Goal: Information Seeking & Learning: Compare options

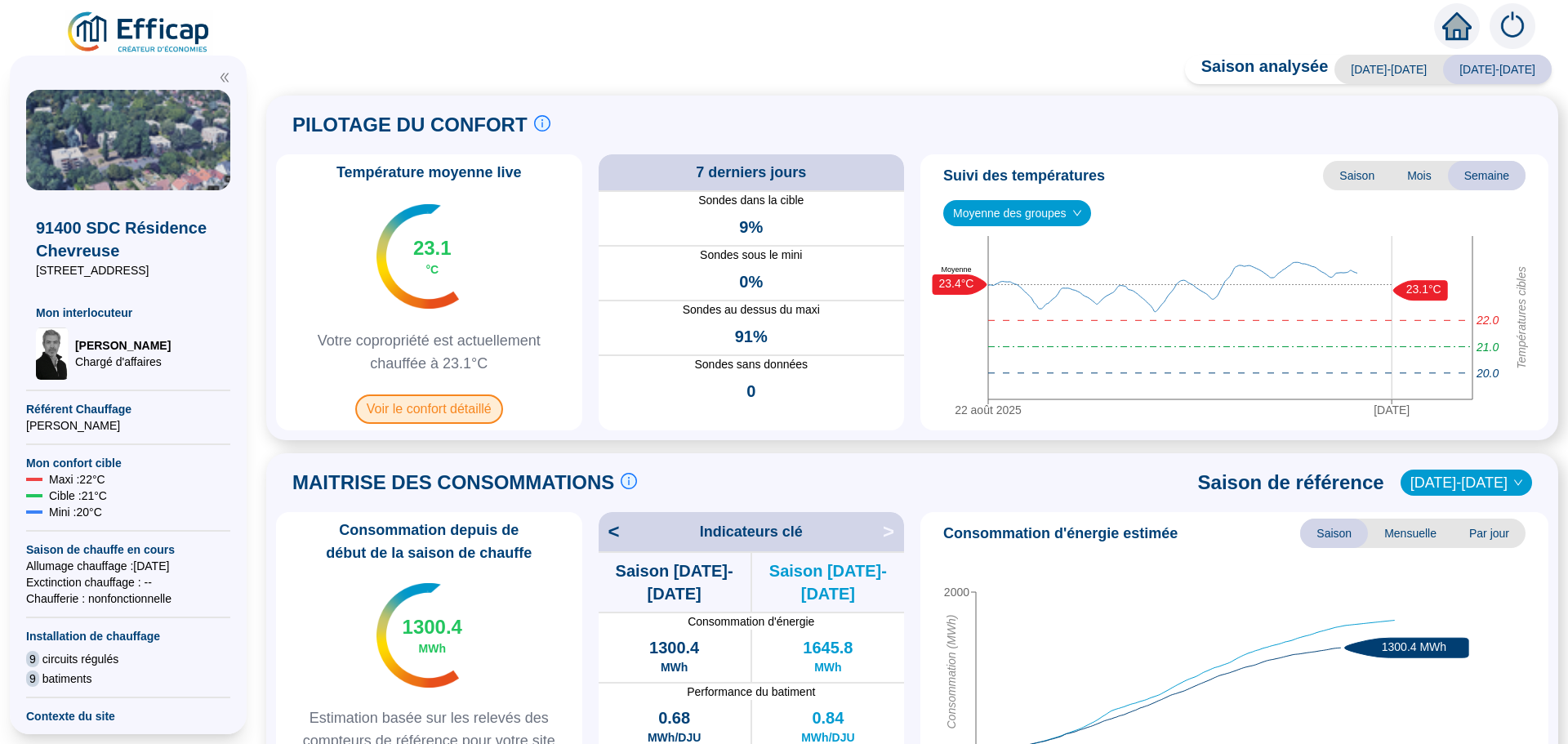
click at [428, 415] on span "Voir le confort détaillé" at bounding box center [428, 409] width 147 height 30
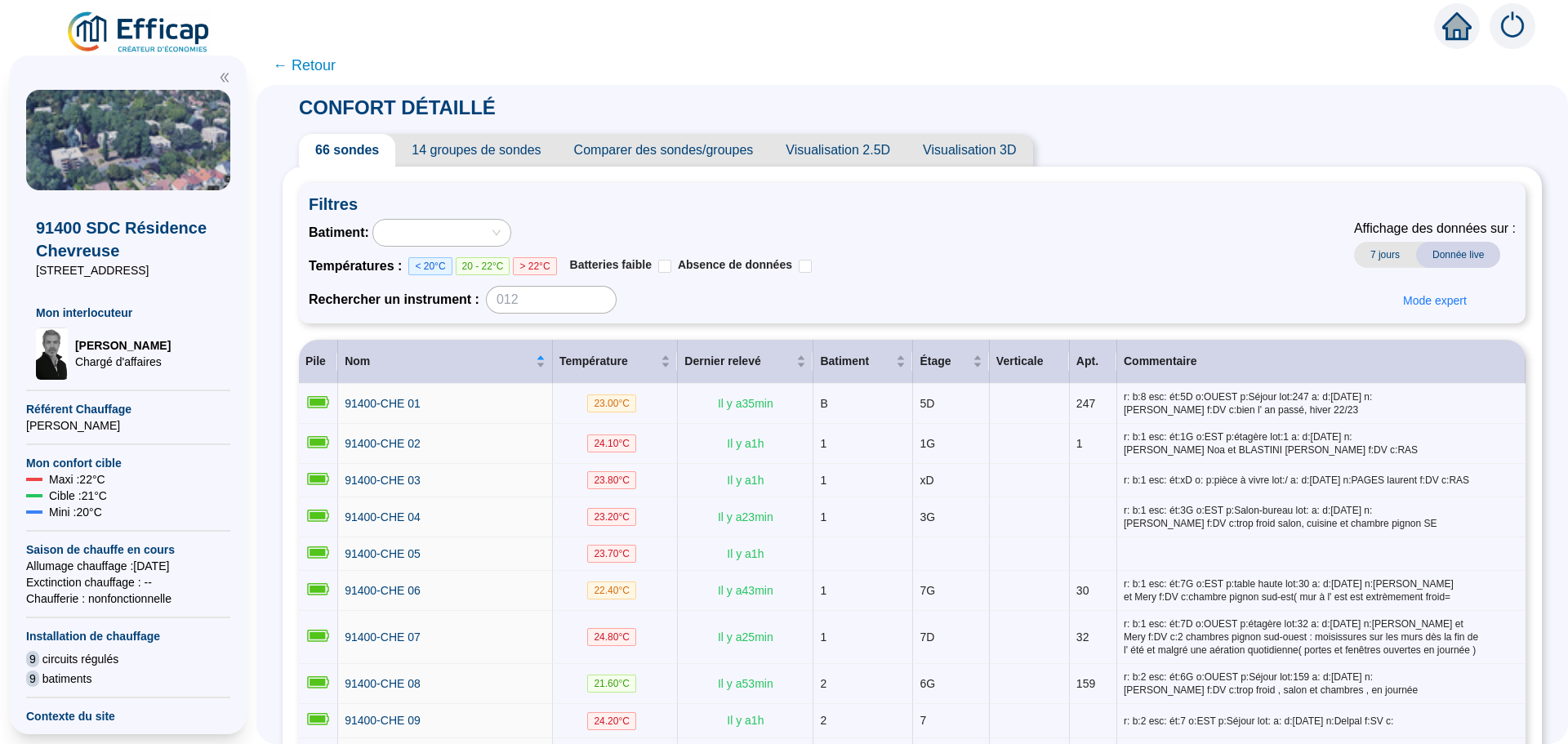
click at [752, 154] on span "Comparer des sondes/groupes" at bounding box center [664, 149] width 212 height 32
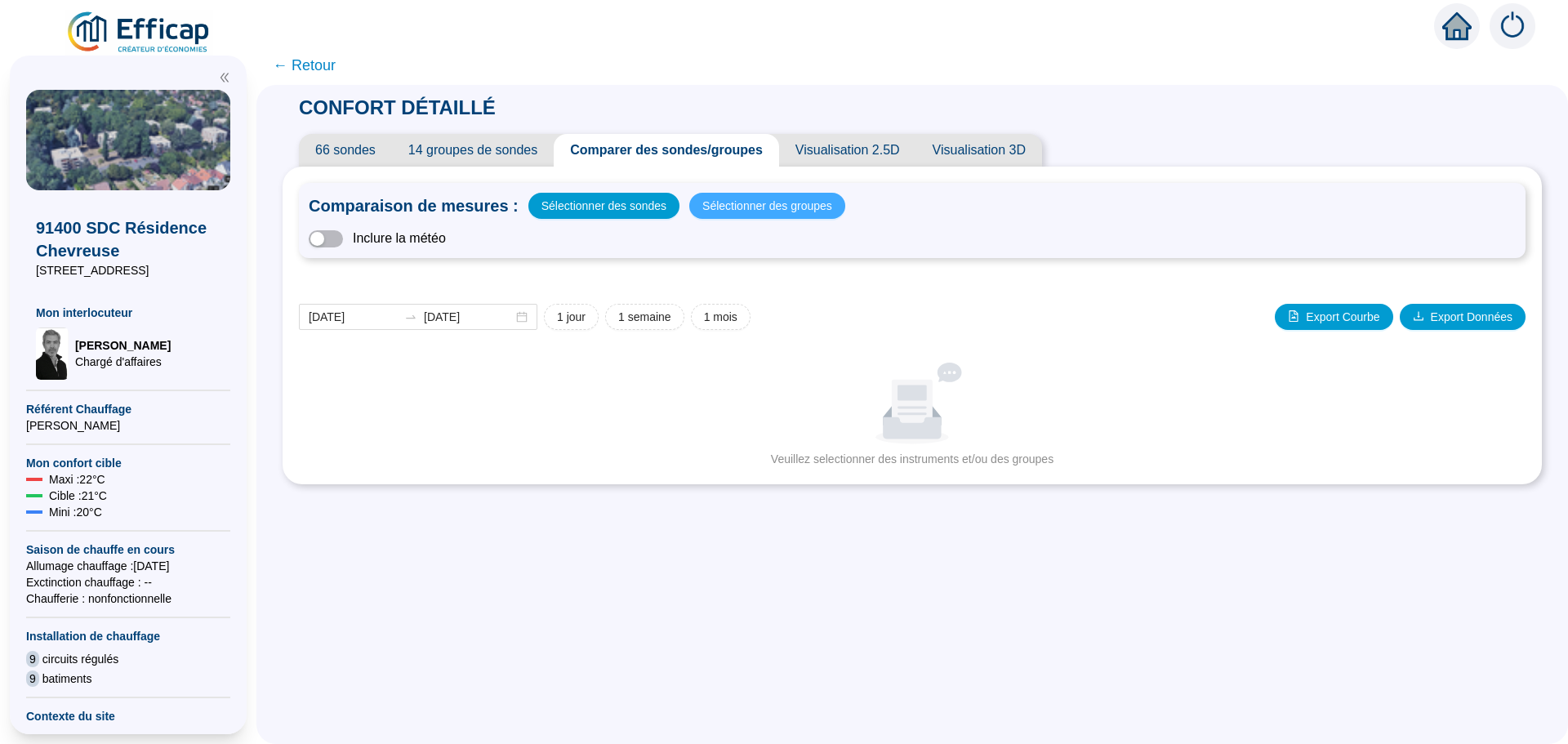
click at [759, 202] on span "Sélectionner des groupes" at bounding box center [767, 206] width 130 height 23
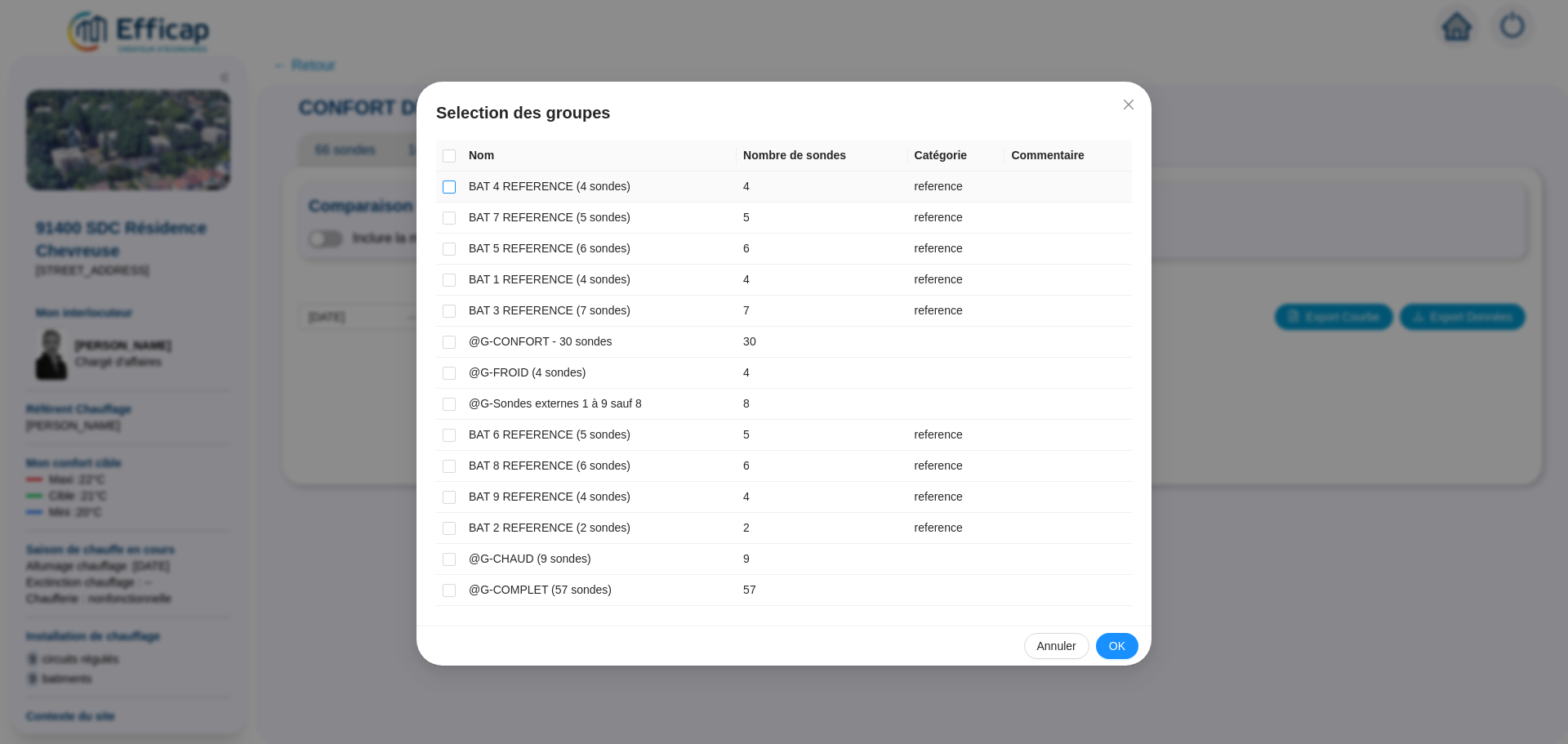
click at [448, 190] on input "checkbox" at bounding box center [449, 187] width 13 height 13
checkbox input "true"
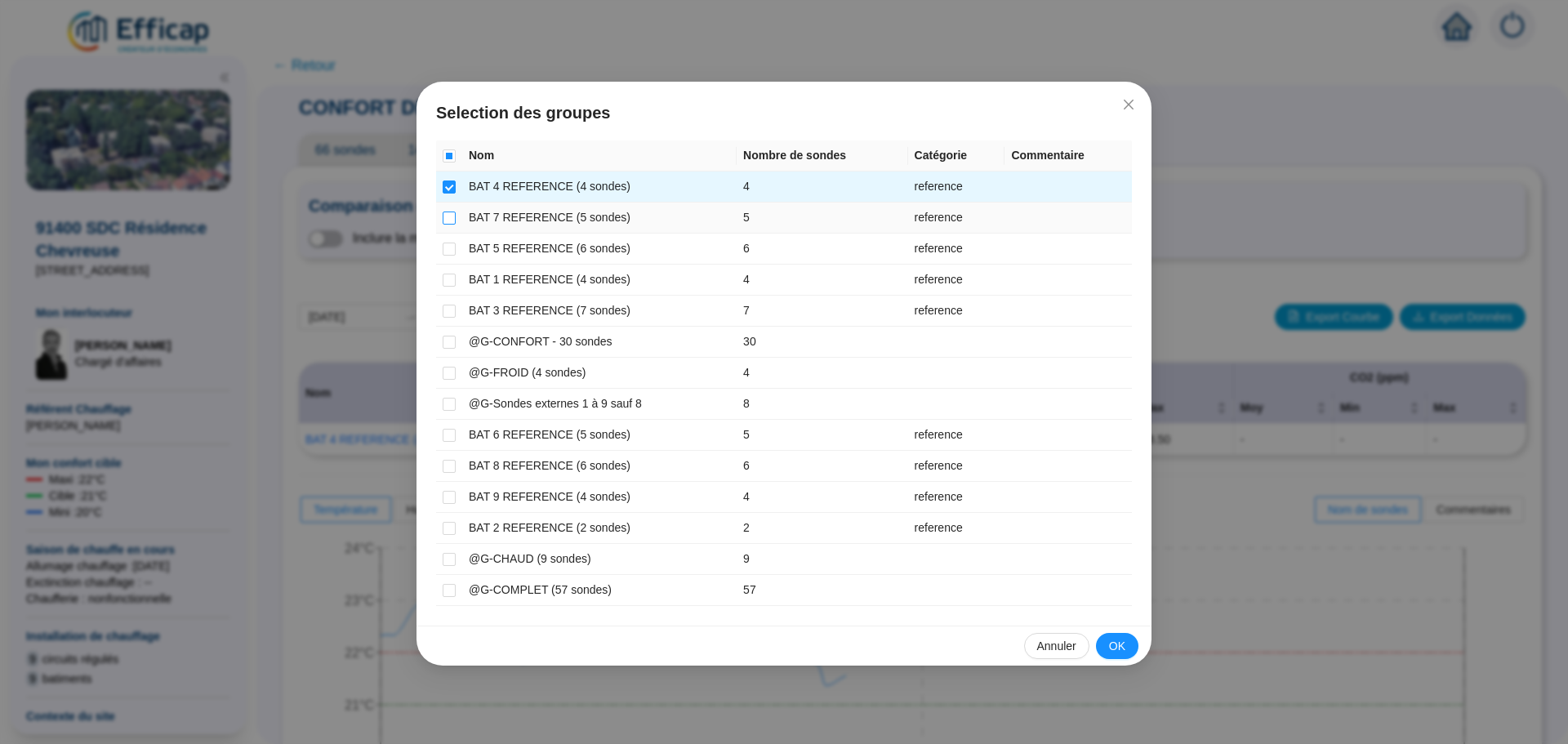
click at [446, 212] on input "checkbox" at bounding box center [449, 218] width 13 height 13
checkbox input "true"
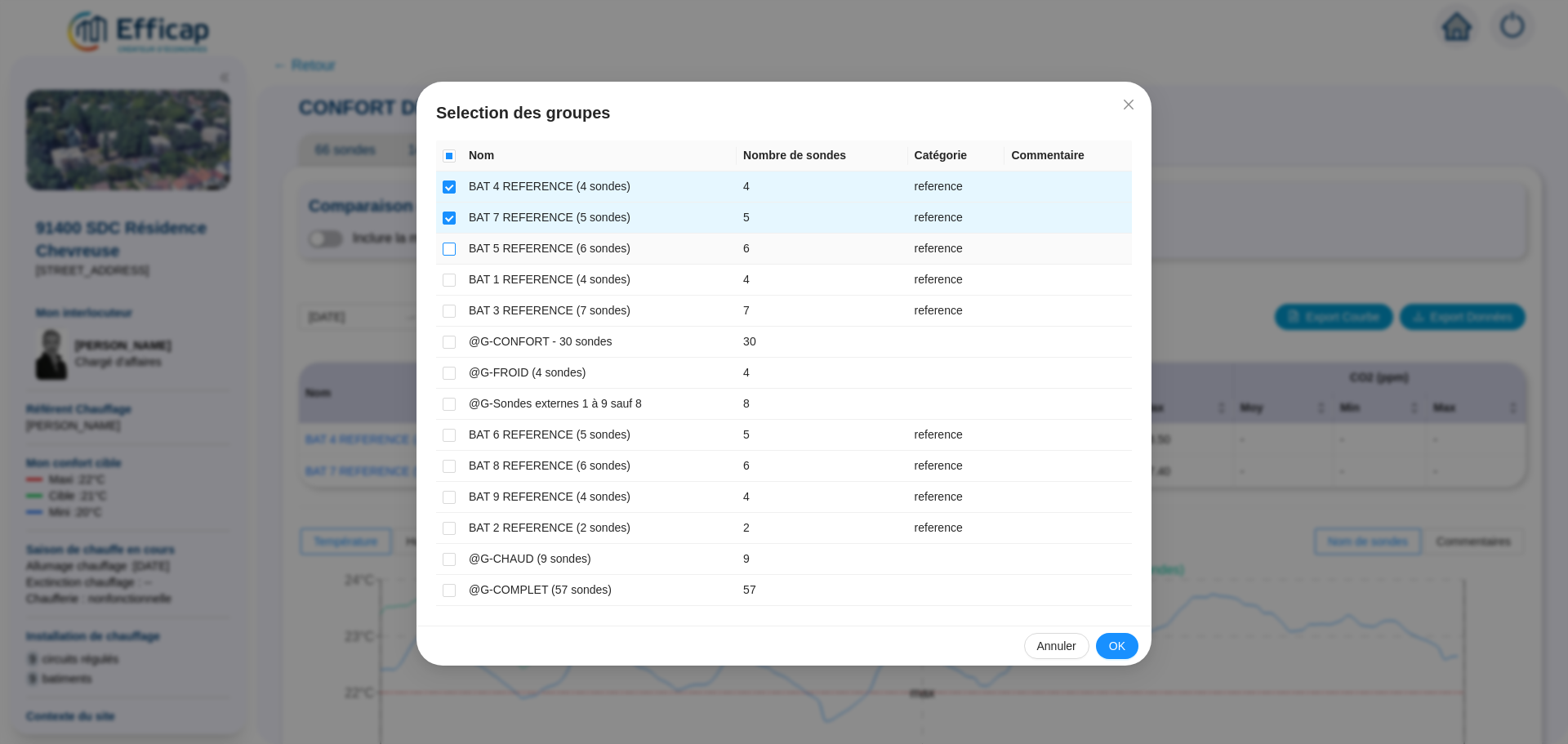
click at [446, 243] on input "checkbox" at bounding box center [449, 250] width 13 height 13
checkbox input "true"
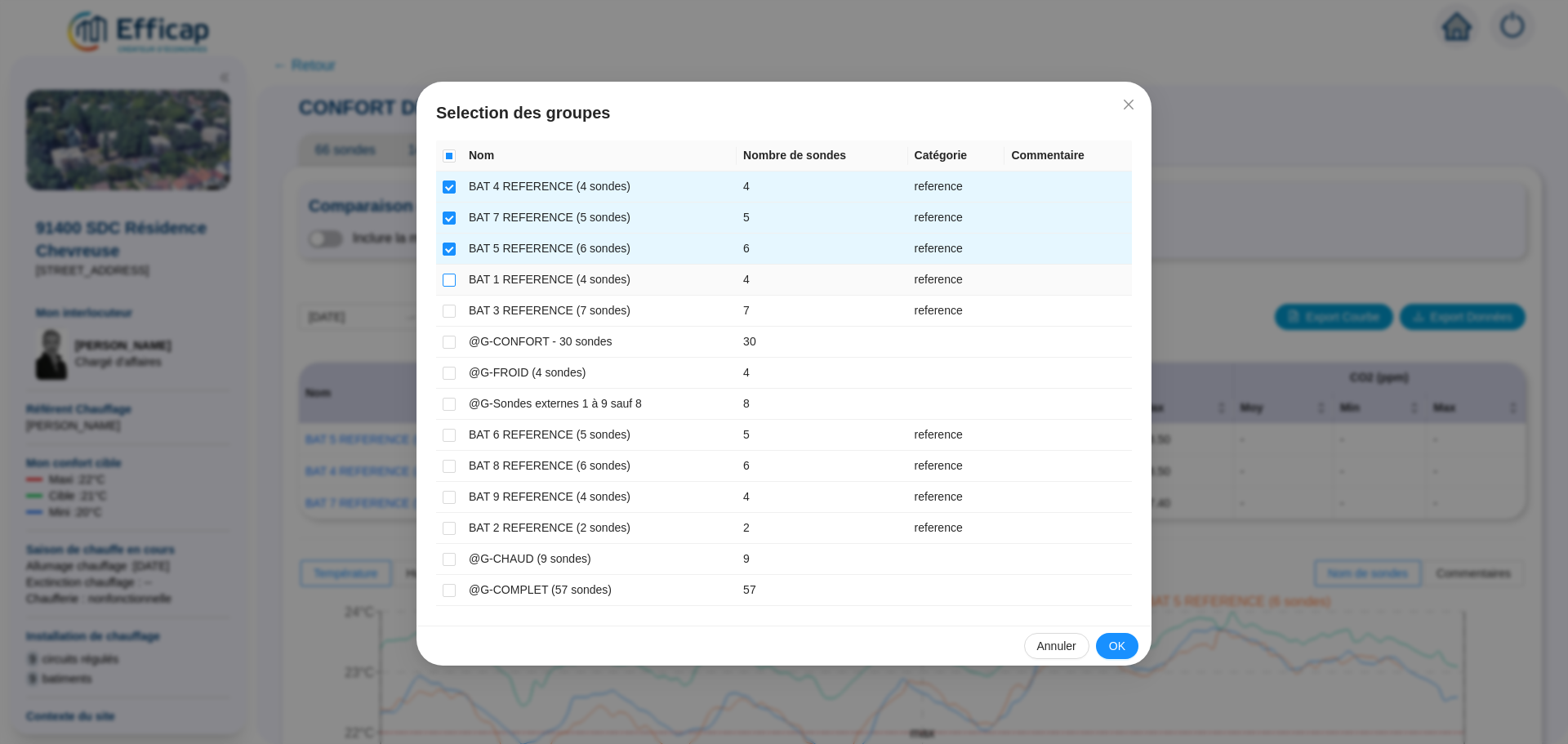
click at [453, 283] on input "checkbox" at bounding box center [449, 280] width 13 height 13
checkbox input "true"
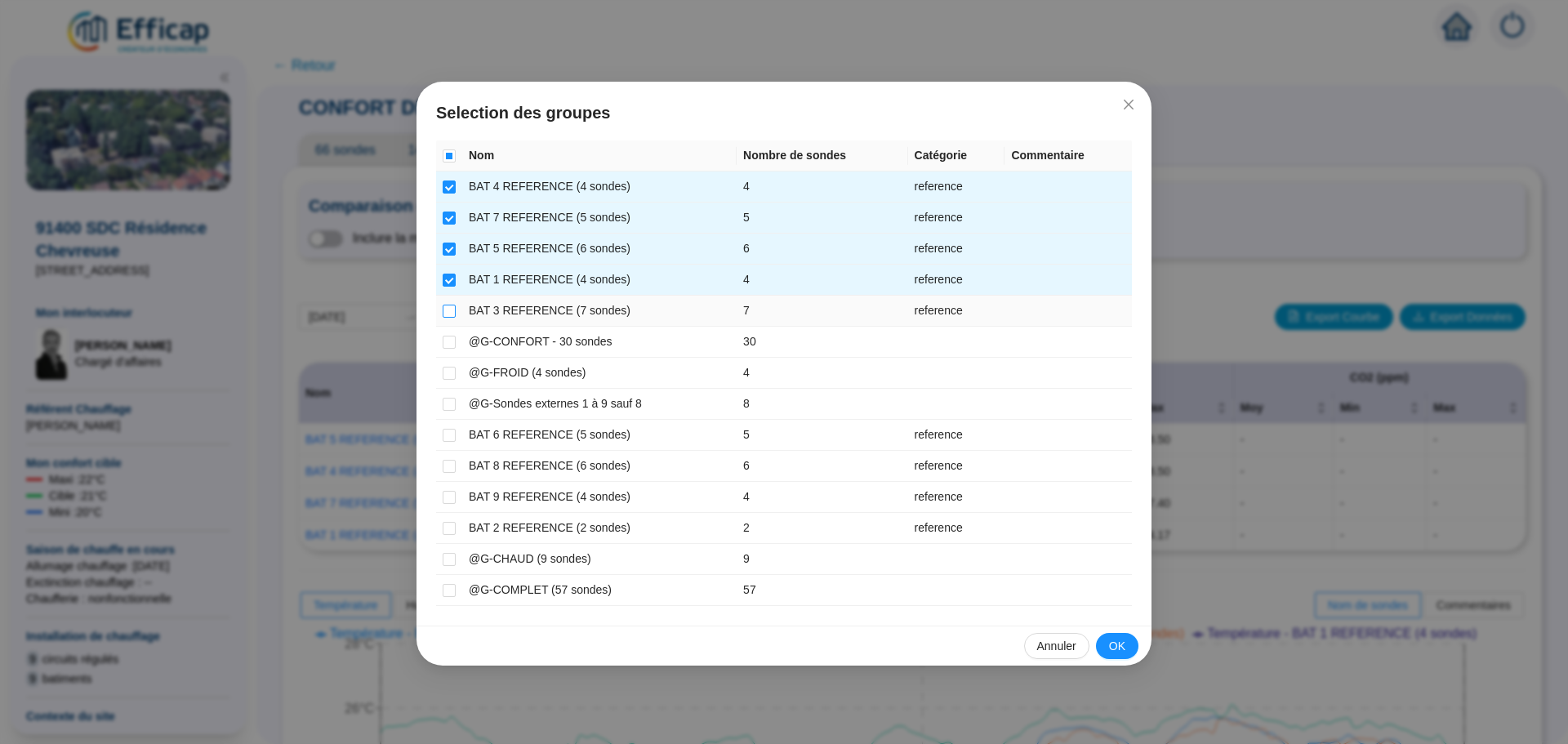
click at [447, 310] on input "checkbox" at bounding box center [449, 312] width 13 height 13
checkbox input "true"
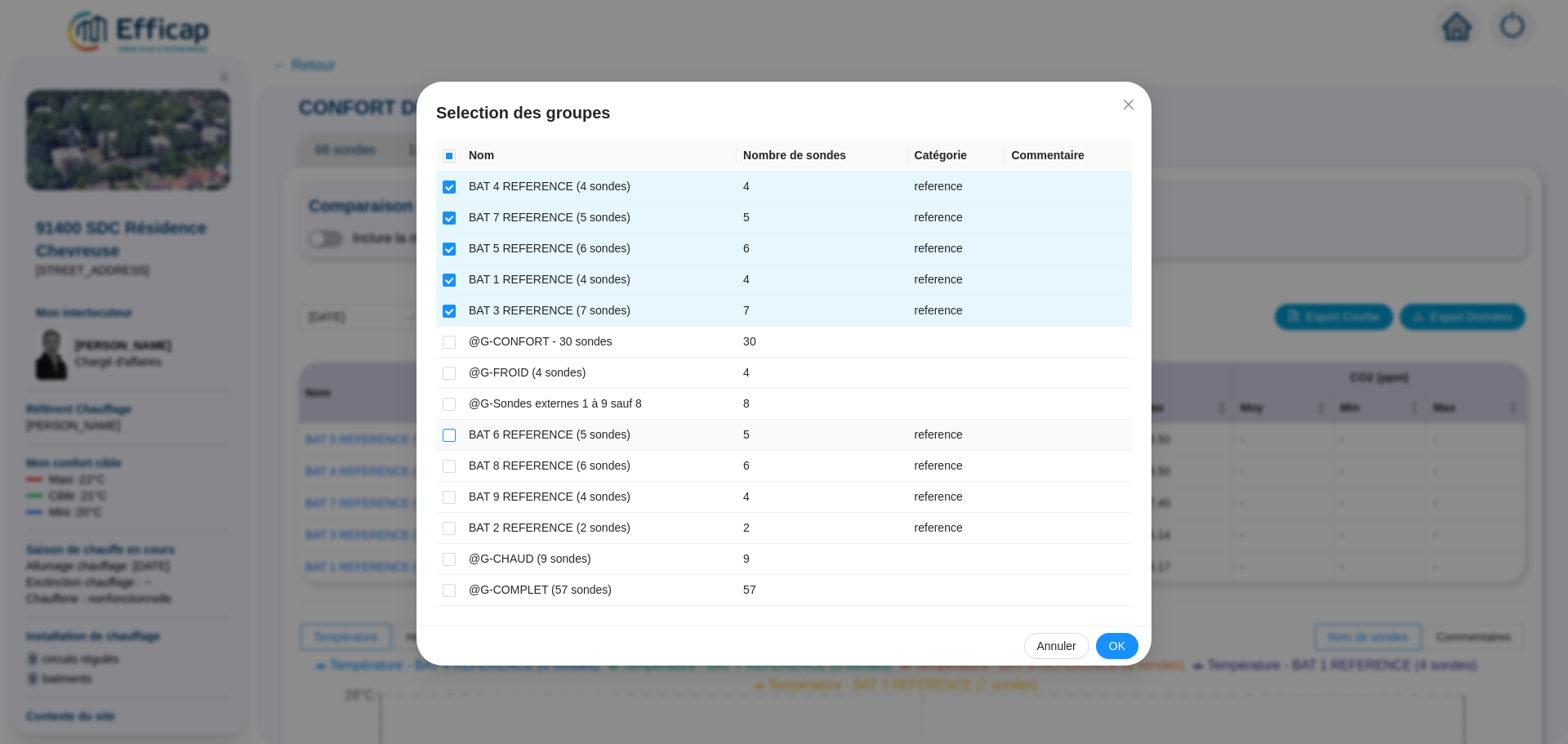
click at [454, 430] on input "checkbox" at bounding box center [449, 435] width 13 height 13
checkbox input "true"
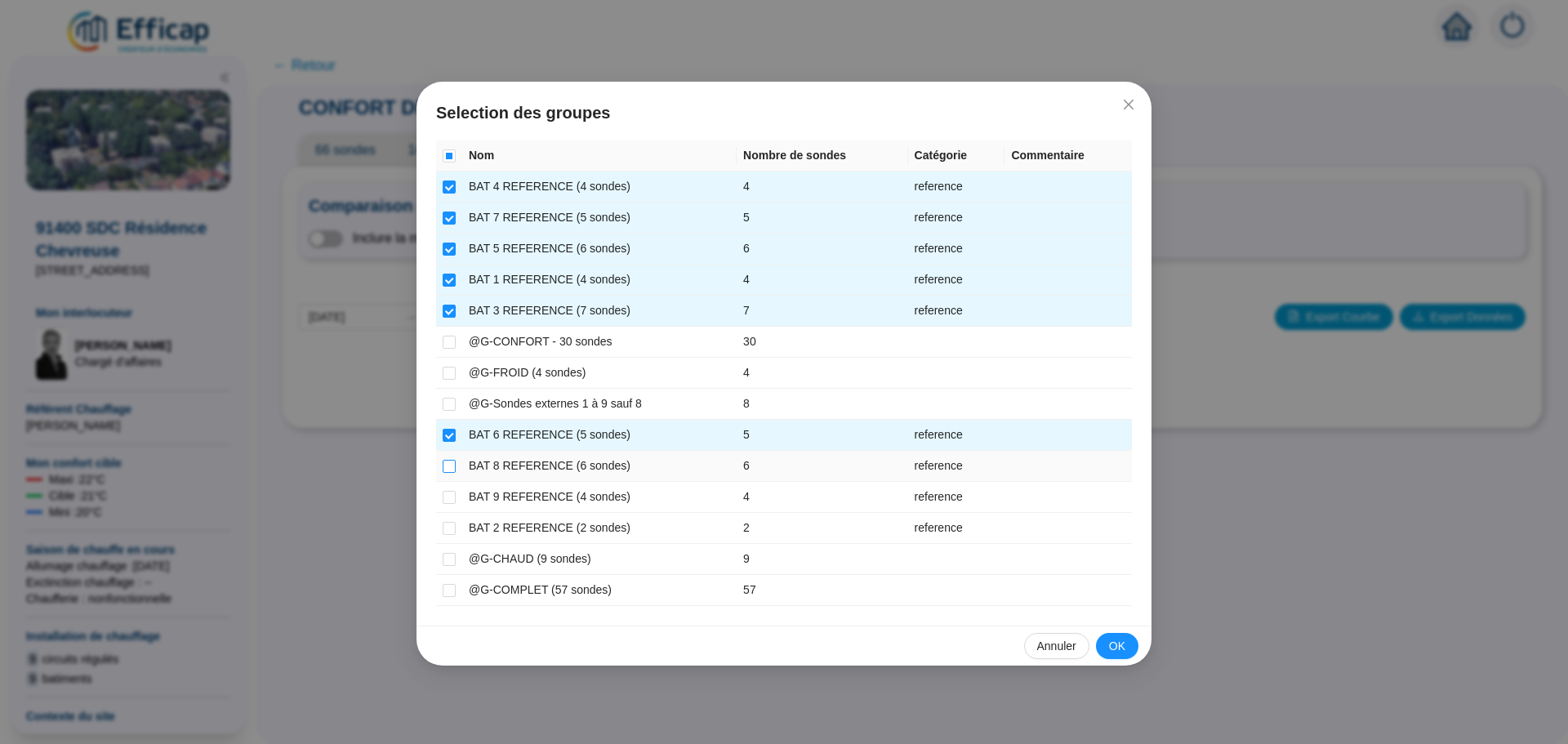
click at [448, 465] on input "checkbox" at bounding box center [449, 467] width 13 height 13
checkbox input "true"
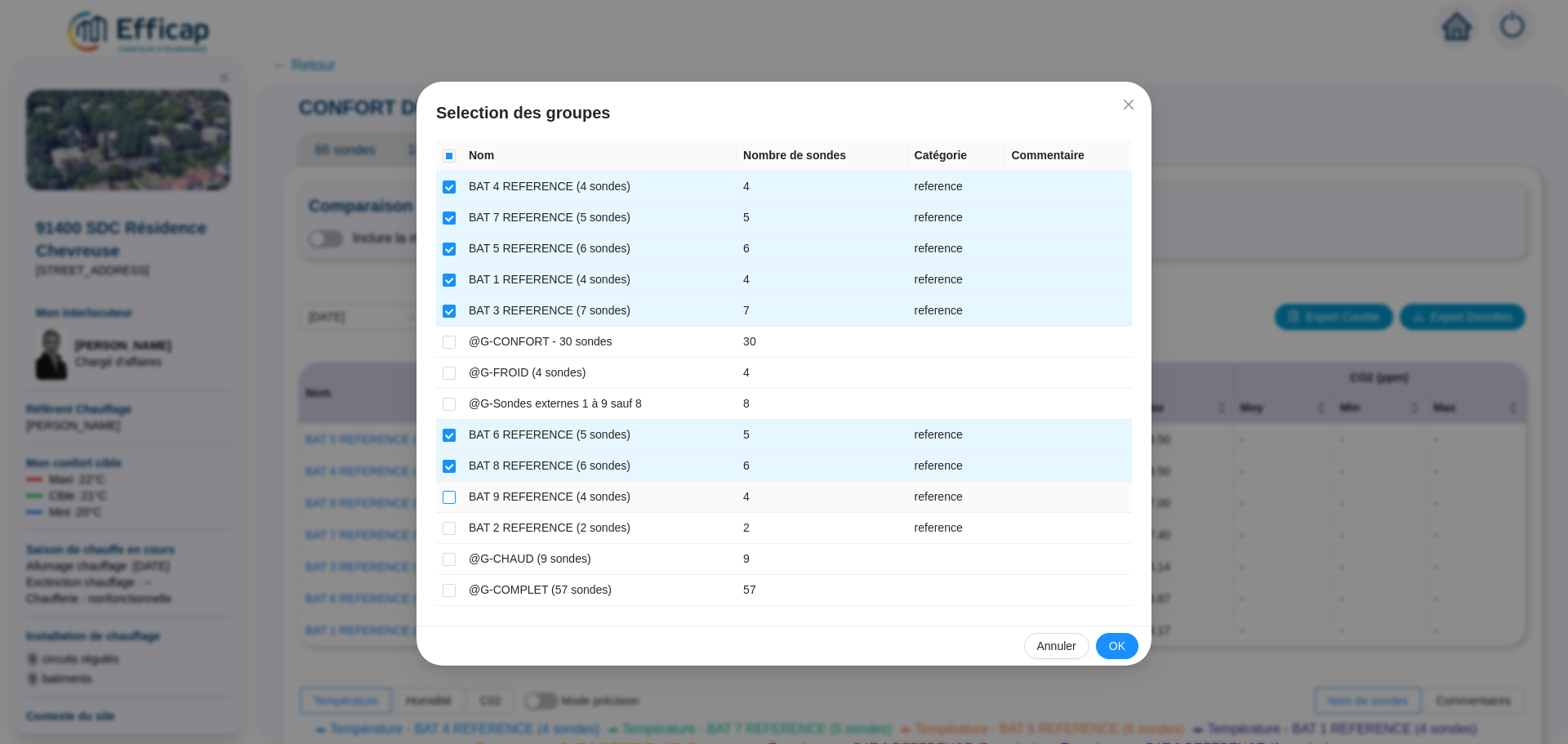
click at [449, 499] on input "checkbox" at bounding box center [449, 497] width 13 height 13
checkbox input "true"
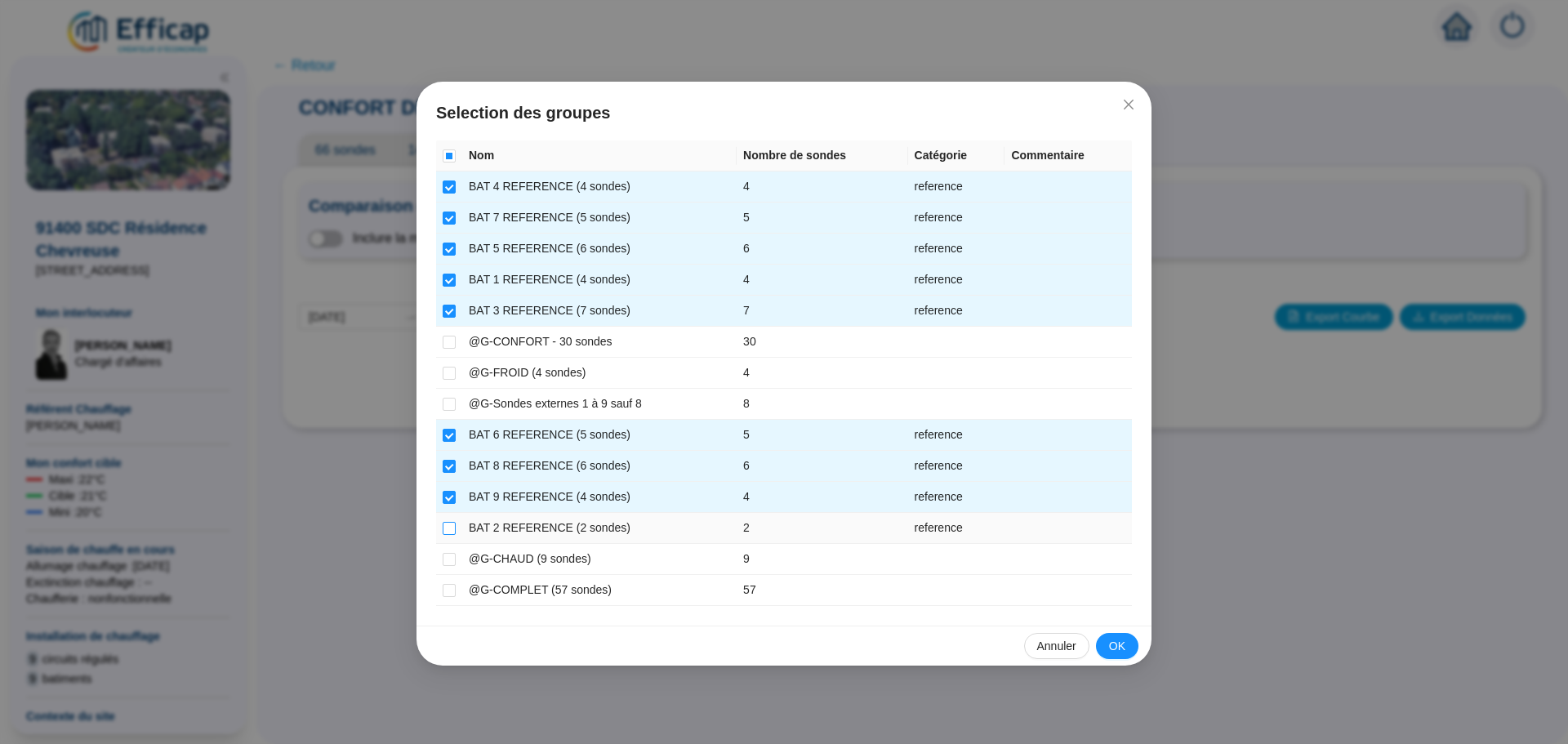
click at [449, 529] on input "checkbox" at bounding box center [449, 529] width 13 height 13
checkbox input "true"
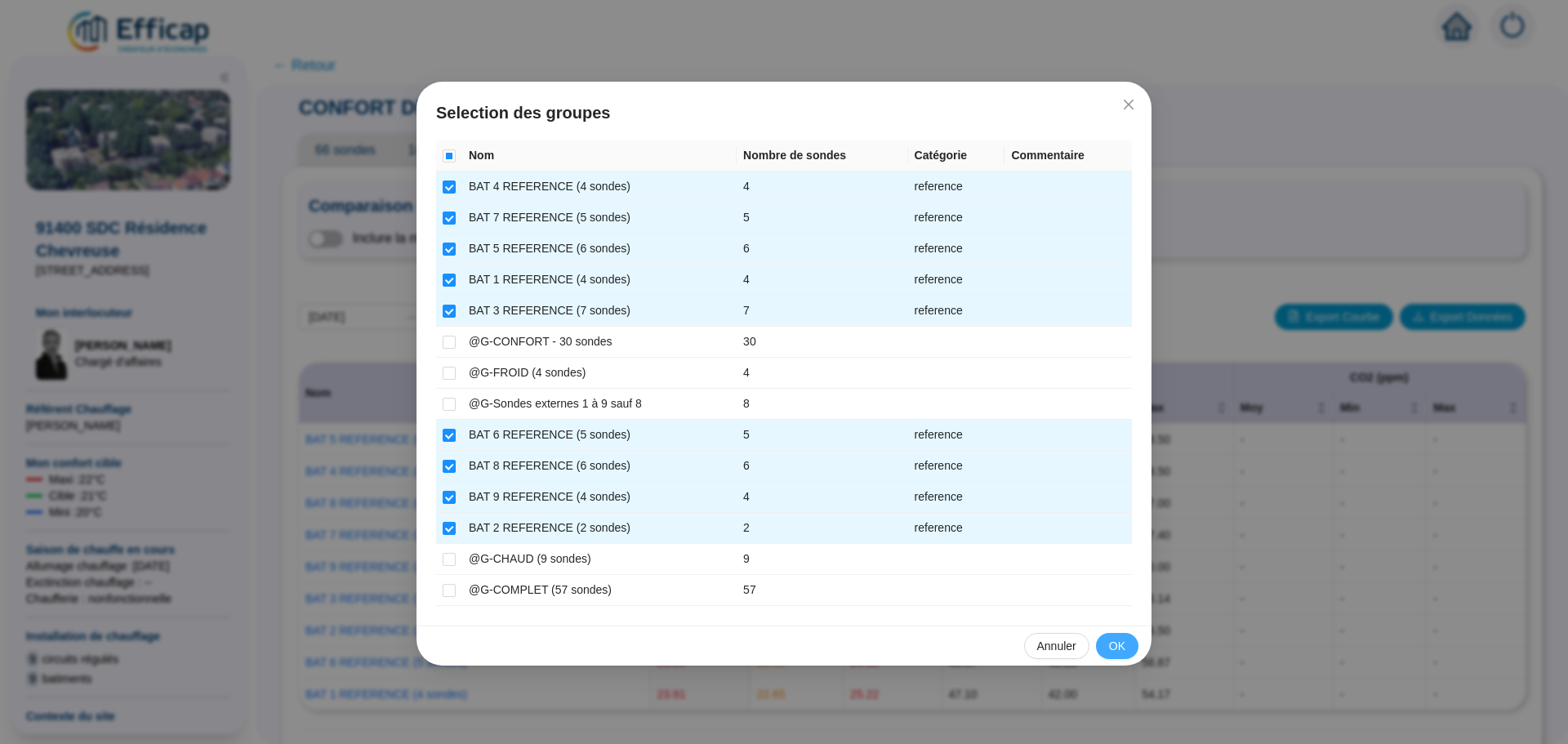
click at [1126, 646] on button "OK" at bounding box center [1117, 647] width 43 height 26
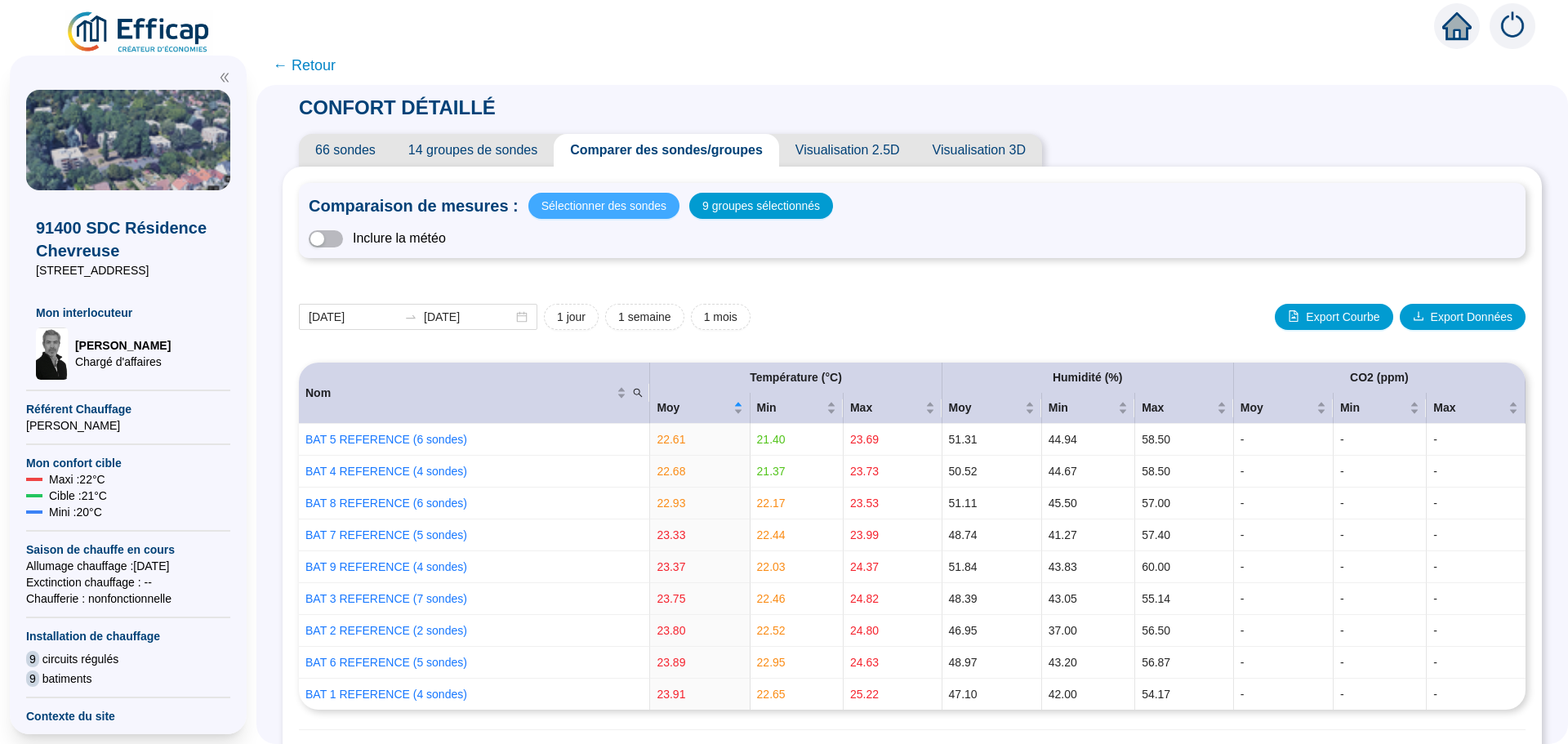
click at [616, 209] on span "Sélectionner des sondes" at bounding box center [604, 206] width 125 height 23
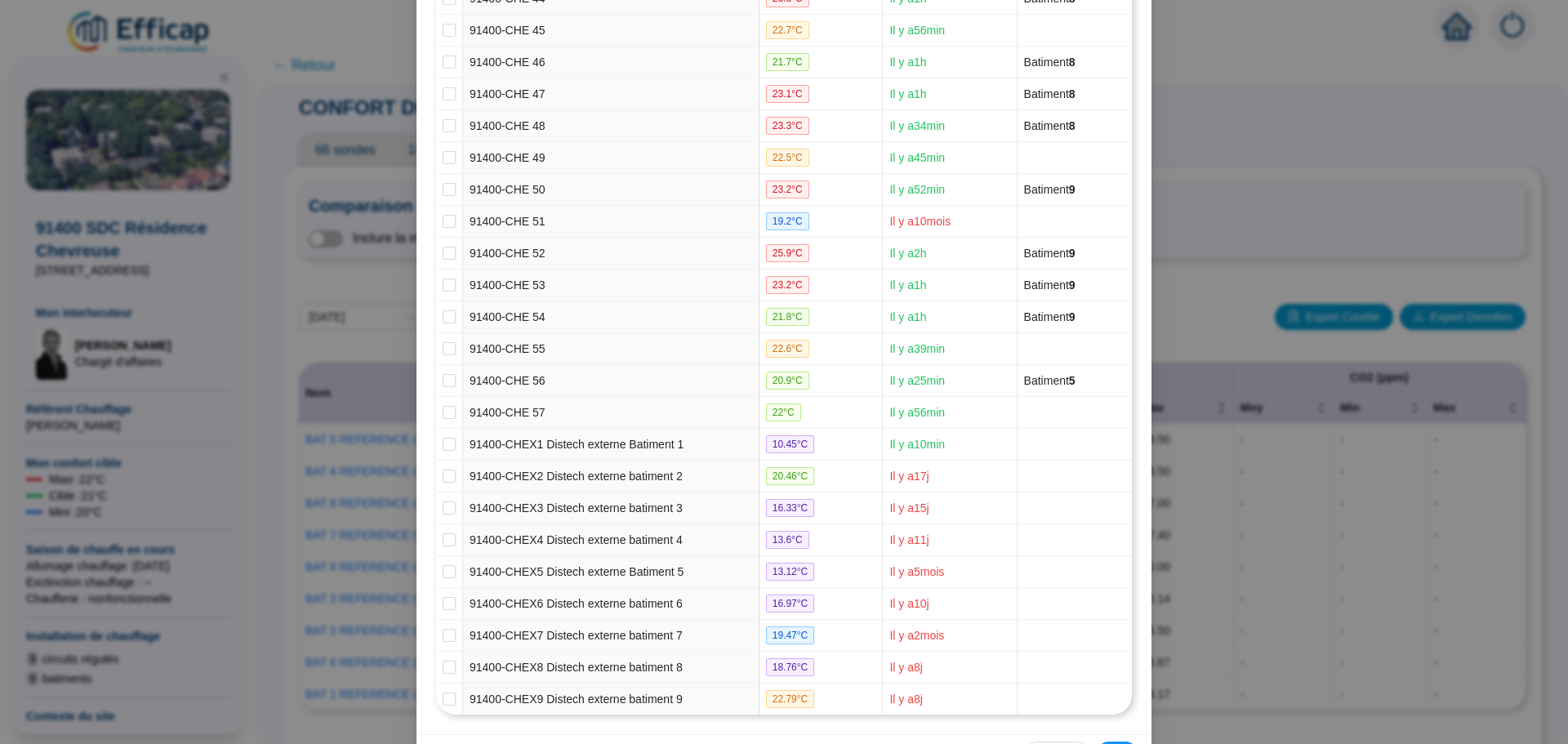
scroll to position [1673, 0]
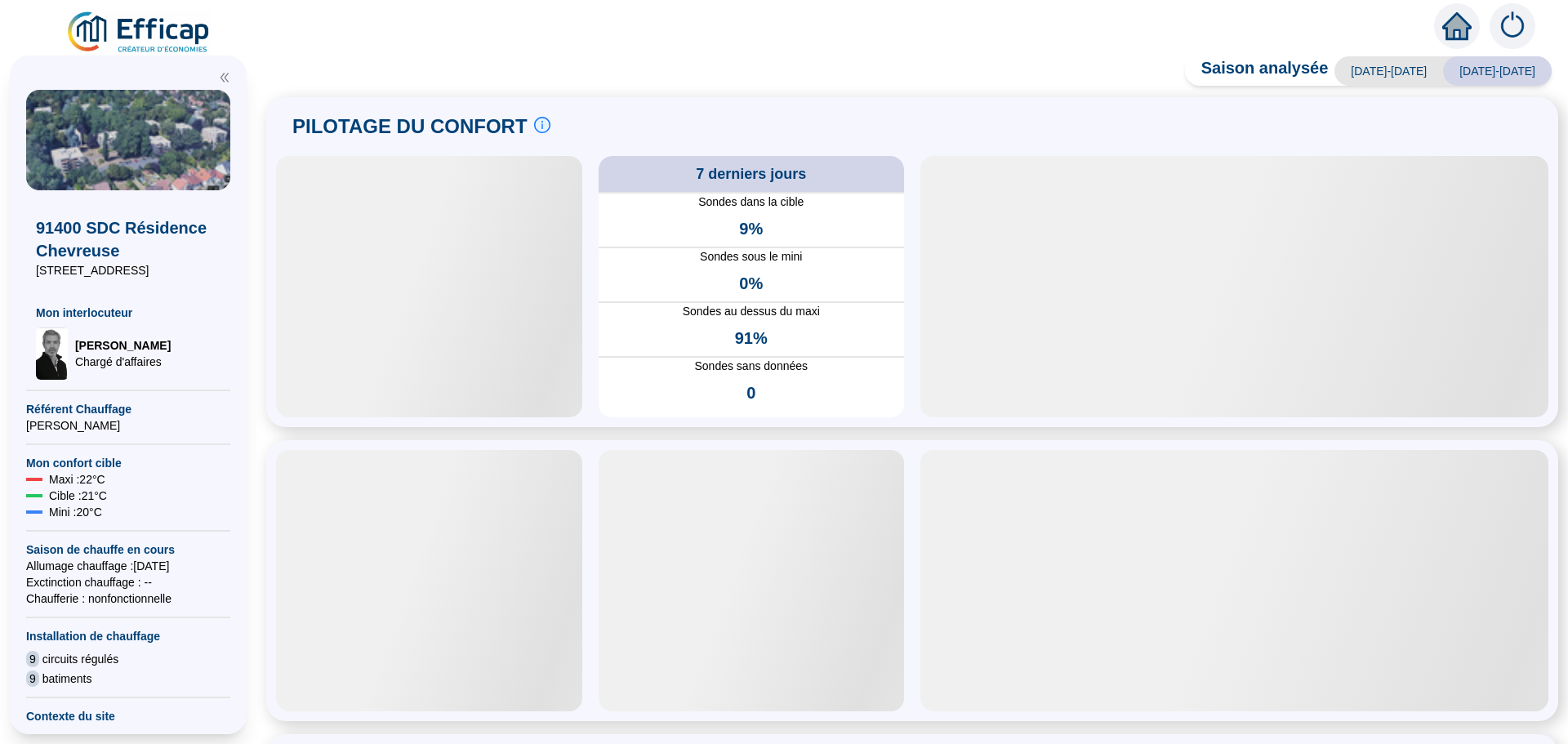
click at [400, 332] on div at bounding box center [429, 287] width 306 height 262
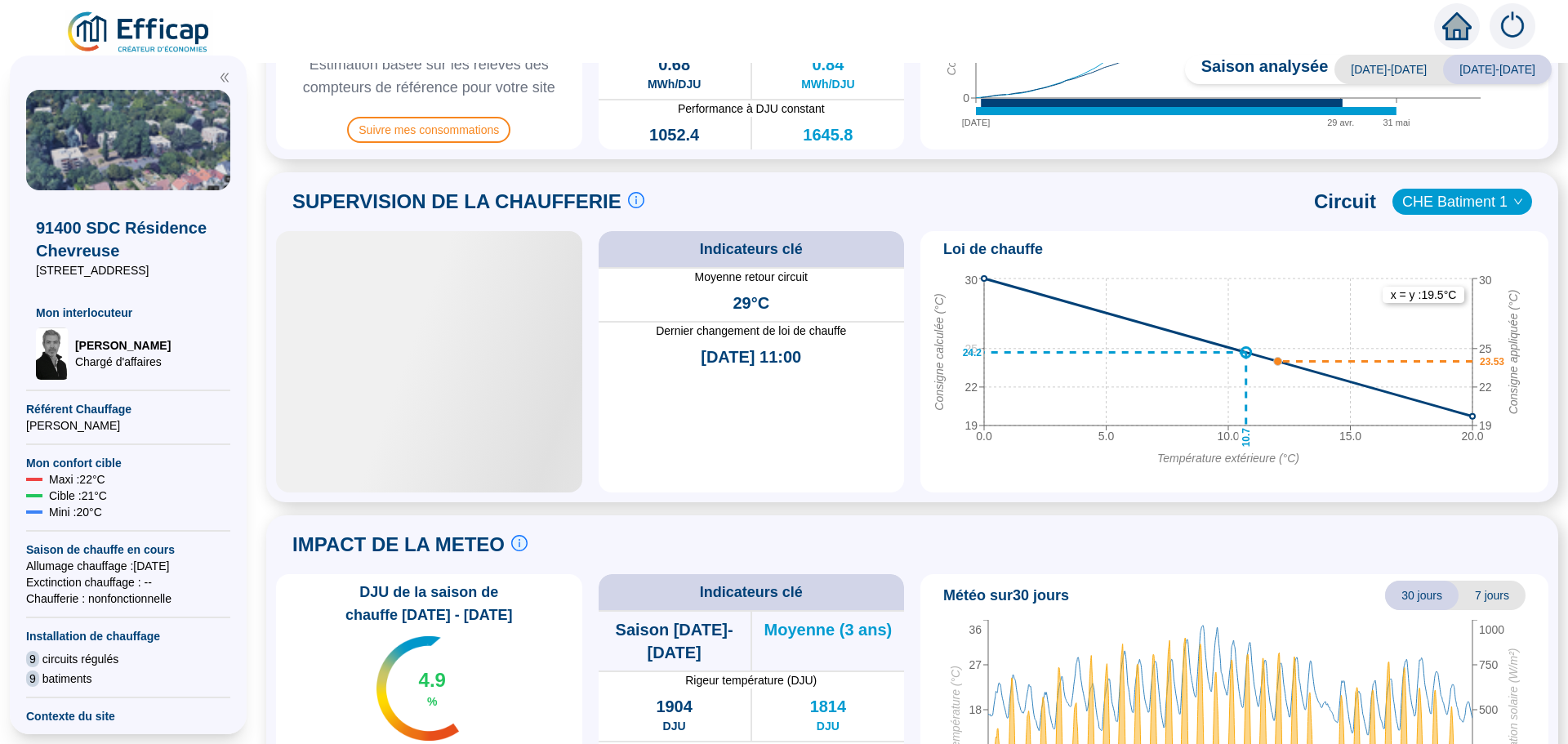
scroll to position [791, 0]
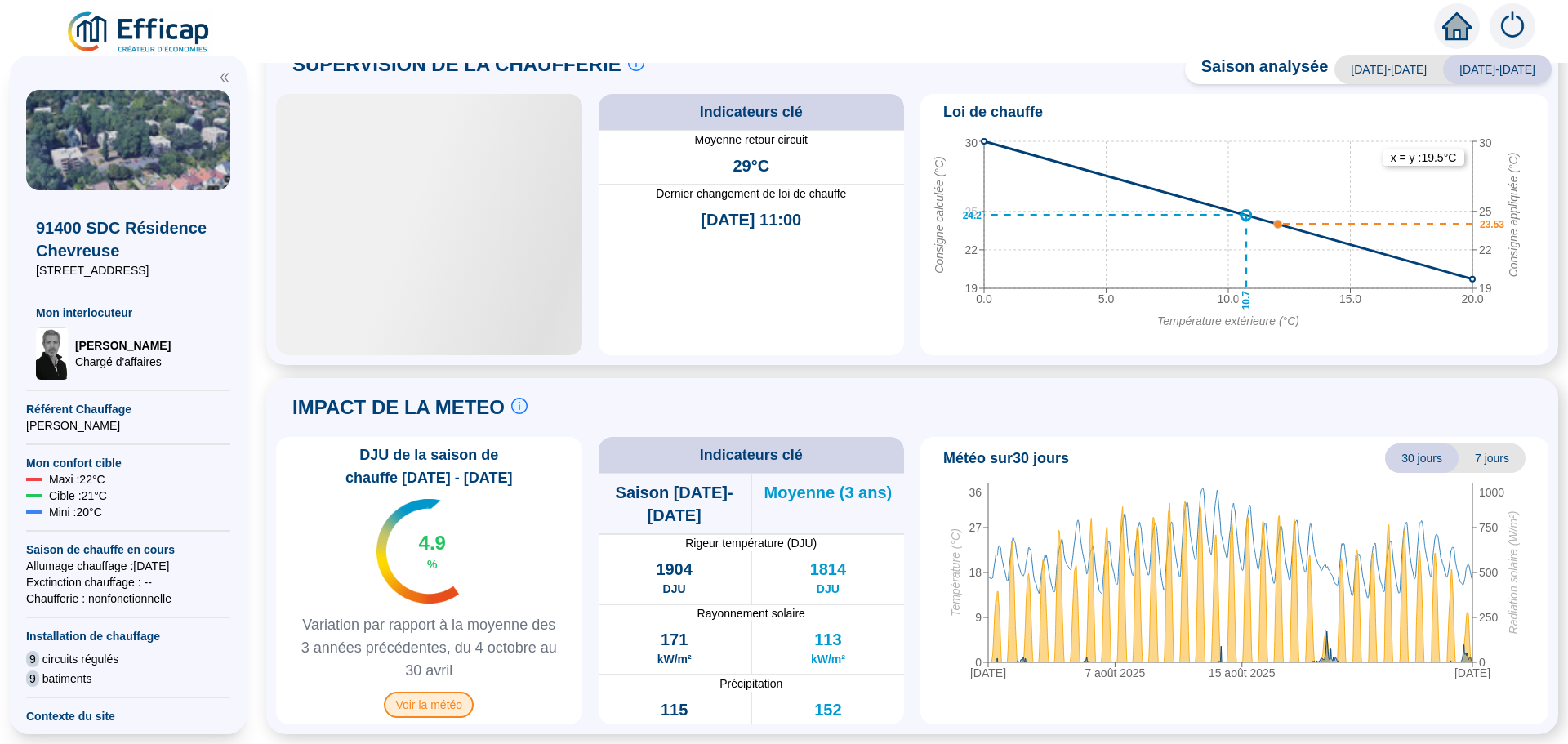
click at [427, 706] on span "Voir la météo" at bounding box center [428, 705] width 90 height 26
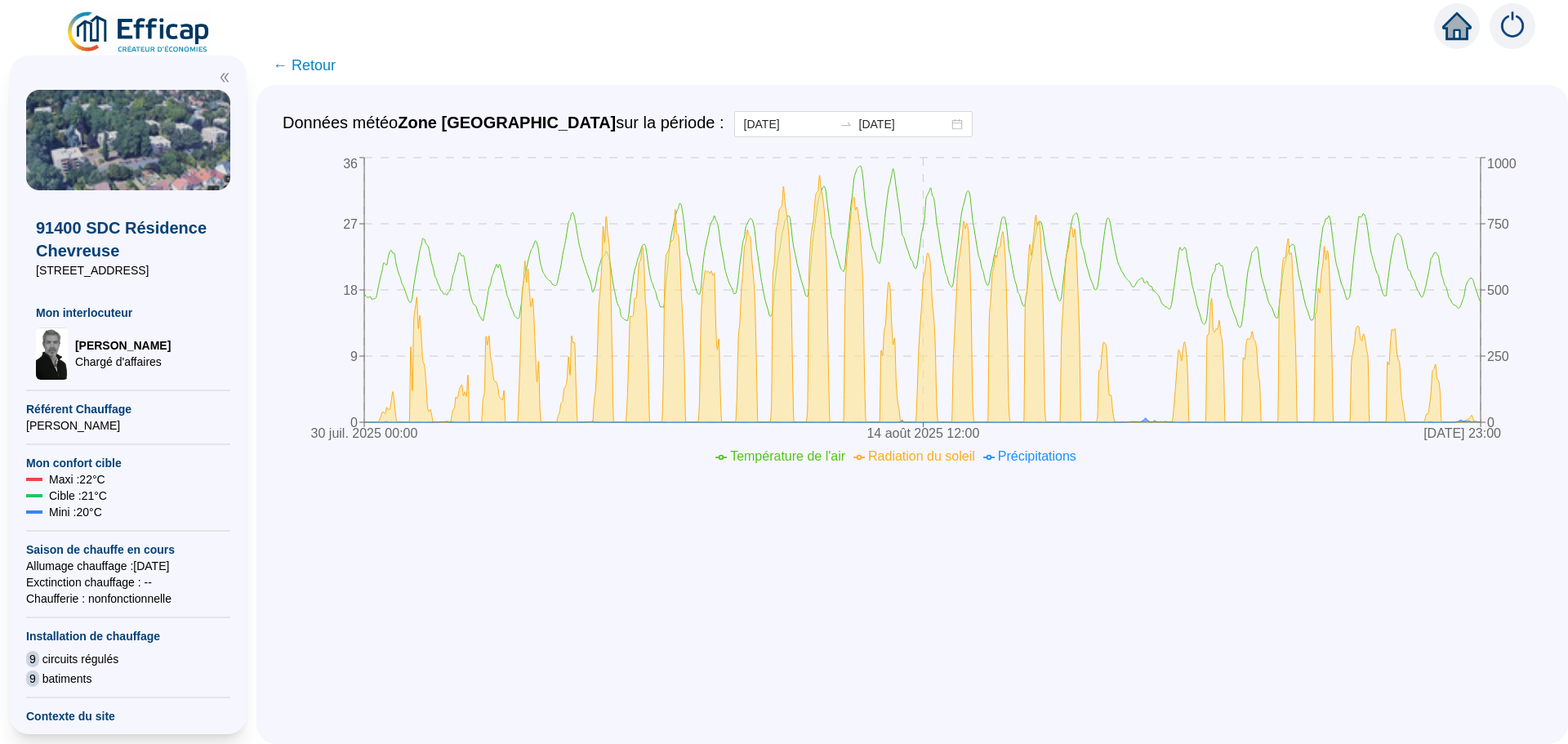
click at [318, 63] on span "← Retour" at bounding box center [304, 65] width 63 height 23
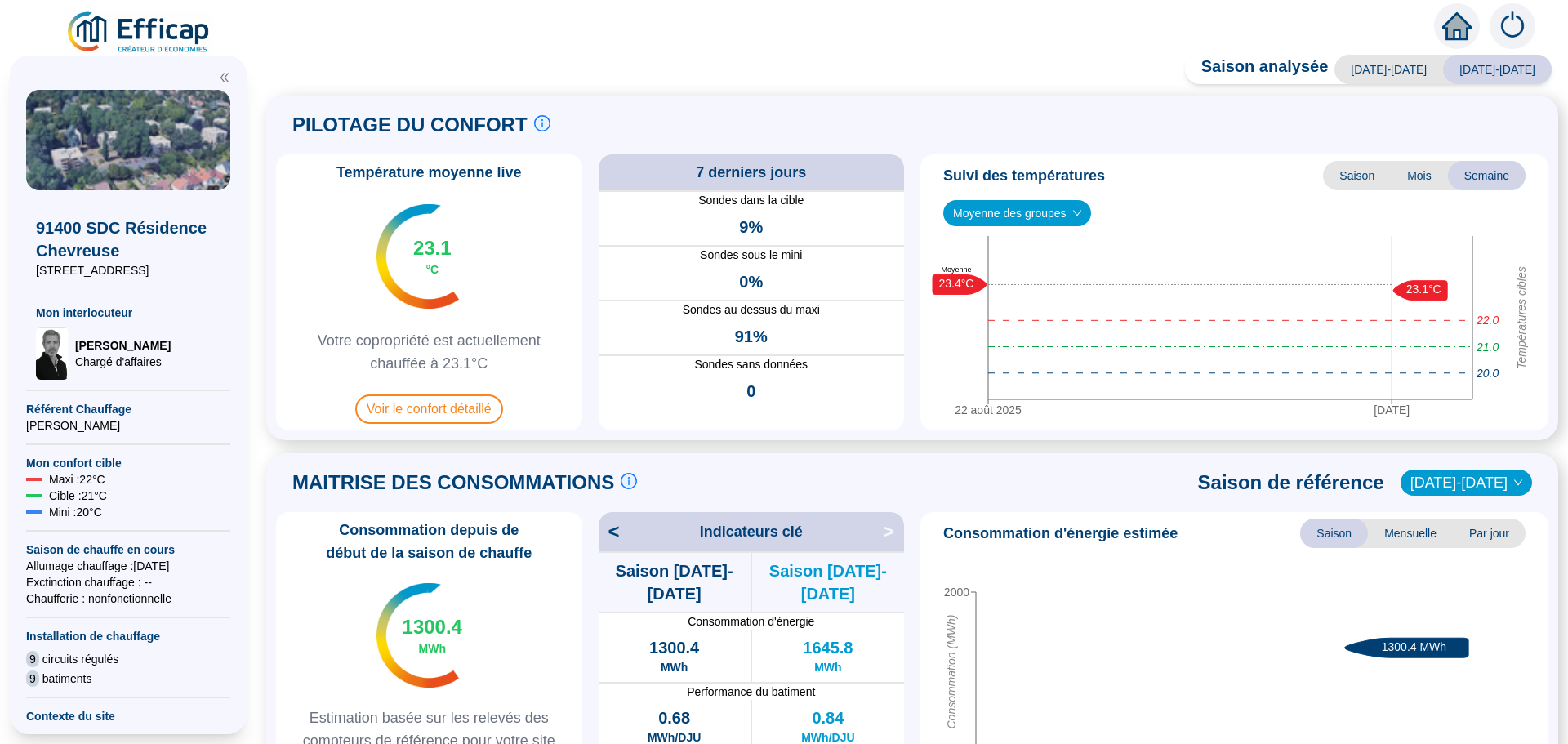
click at [318, 65] on div "Saison analysée 2023-2024 2024-2025 PILOTAGE DU CONFORT Le pilotage du confort …" at bounding box center [912, 404] width 1311 height 682
click at [423, 419] on span "Voir le confort détaillé" at bounding box center [428, 409] width 147 height 30
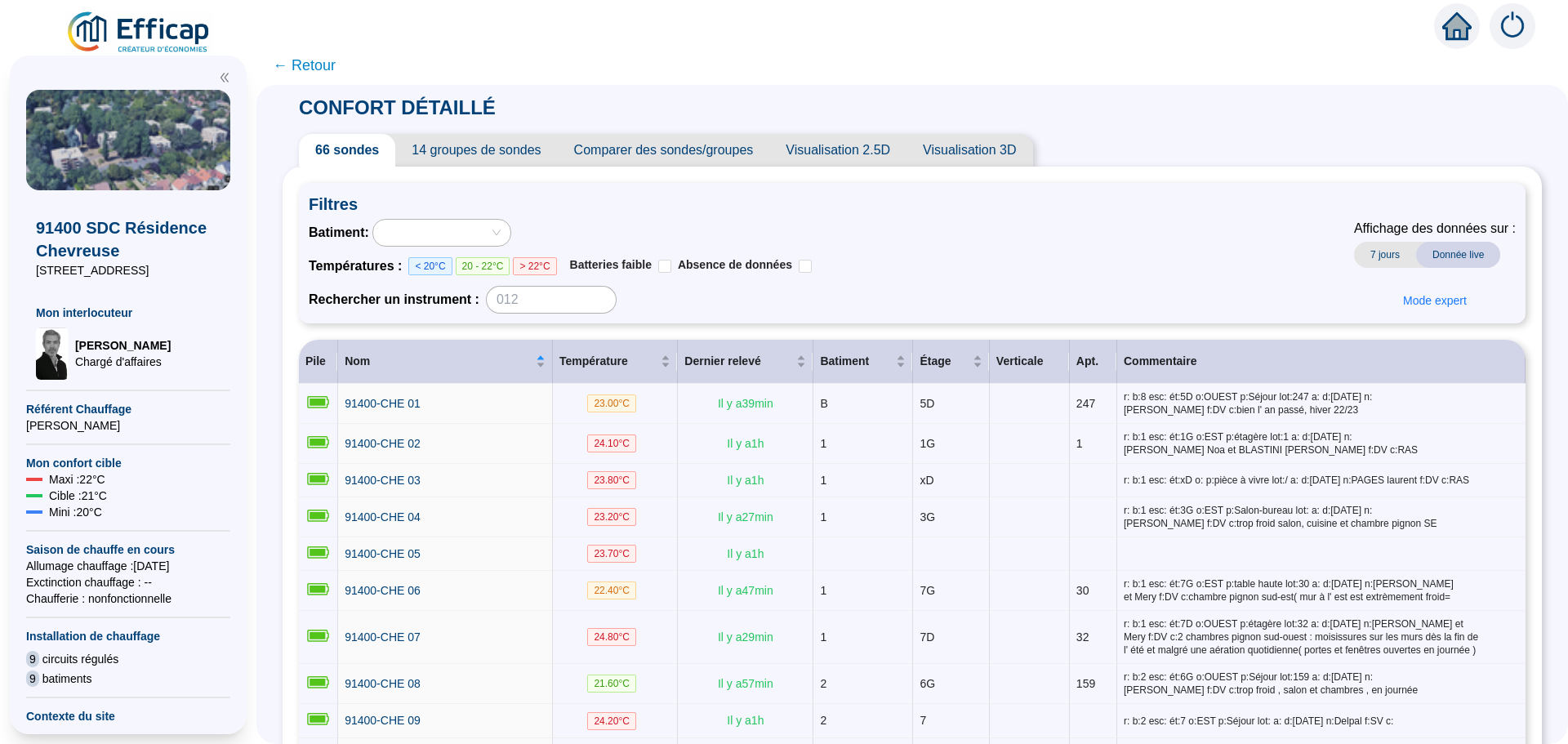
click at [728, 159] on span "Comparer des sondes/groupes" at bounding box center [664, 149] width 212 height 32
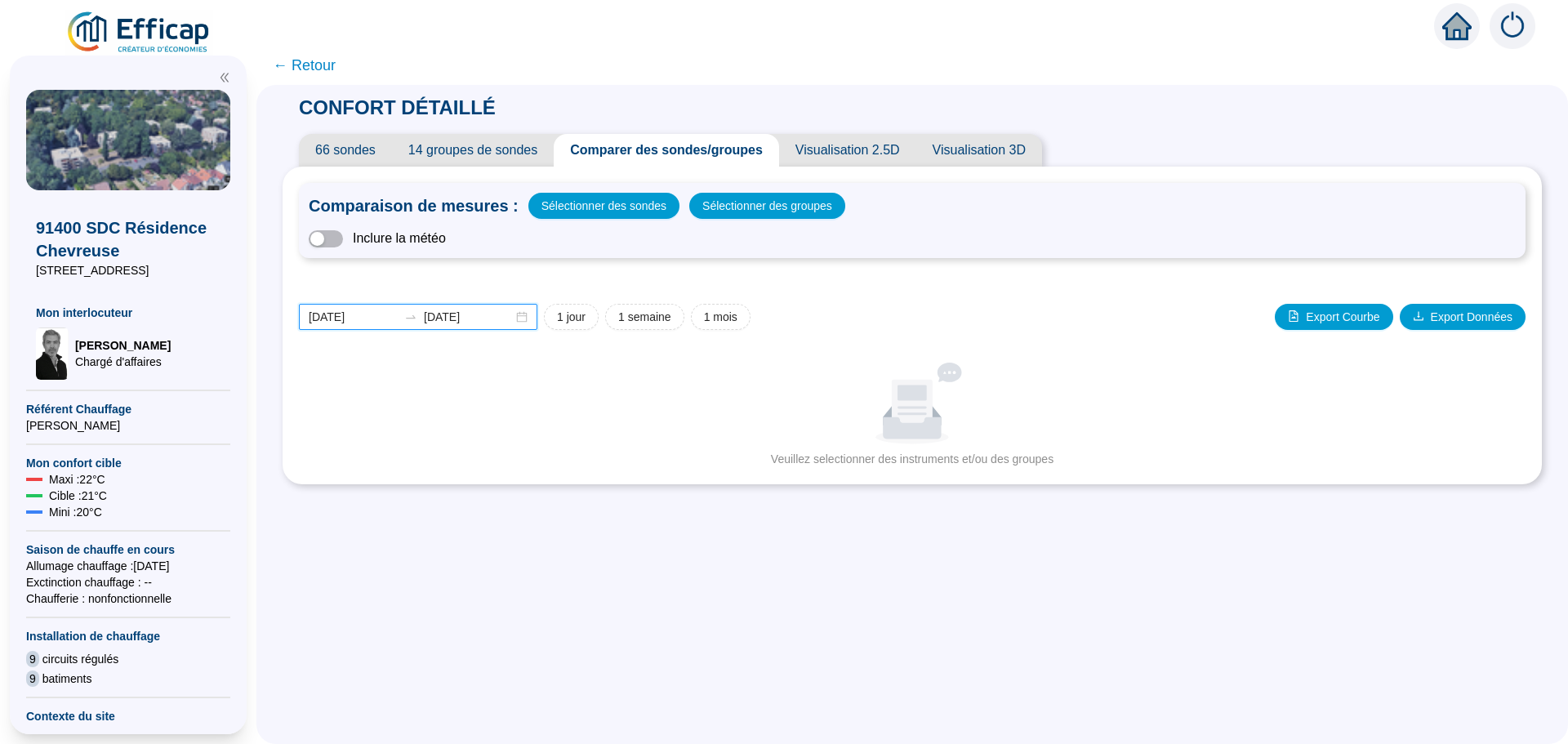
click at [387, 316] on input "[DATE]" at bounding box center [353, 317] width 89 height 17
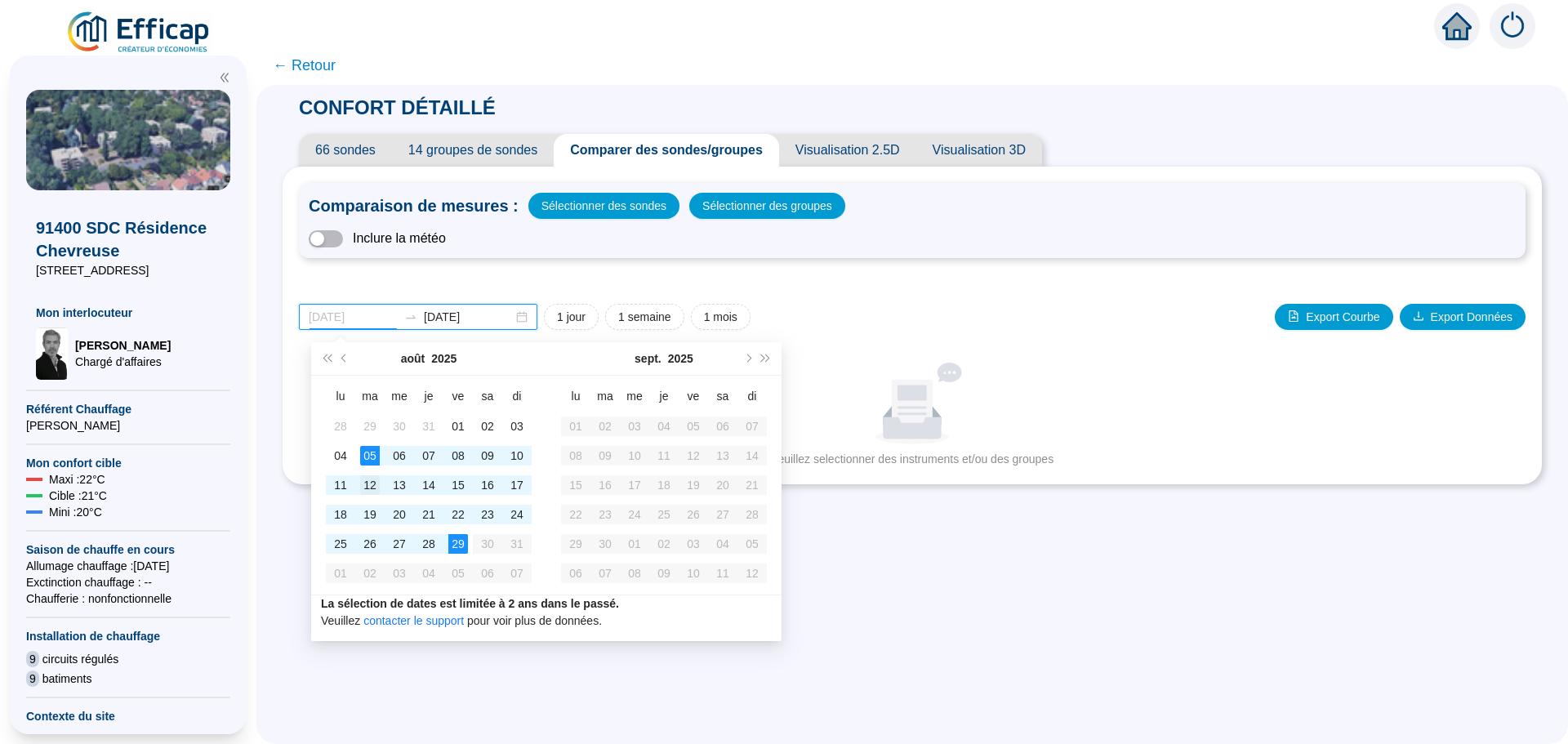
type input "2025-08-12"
click at [366, 479] on div "12" at bounding box center [369, 485] width 19 height 19
type input "2025-08-13"
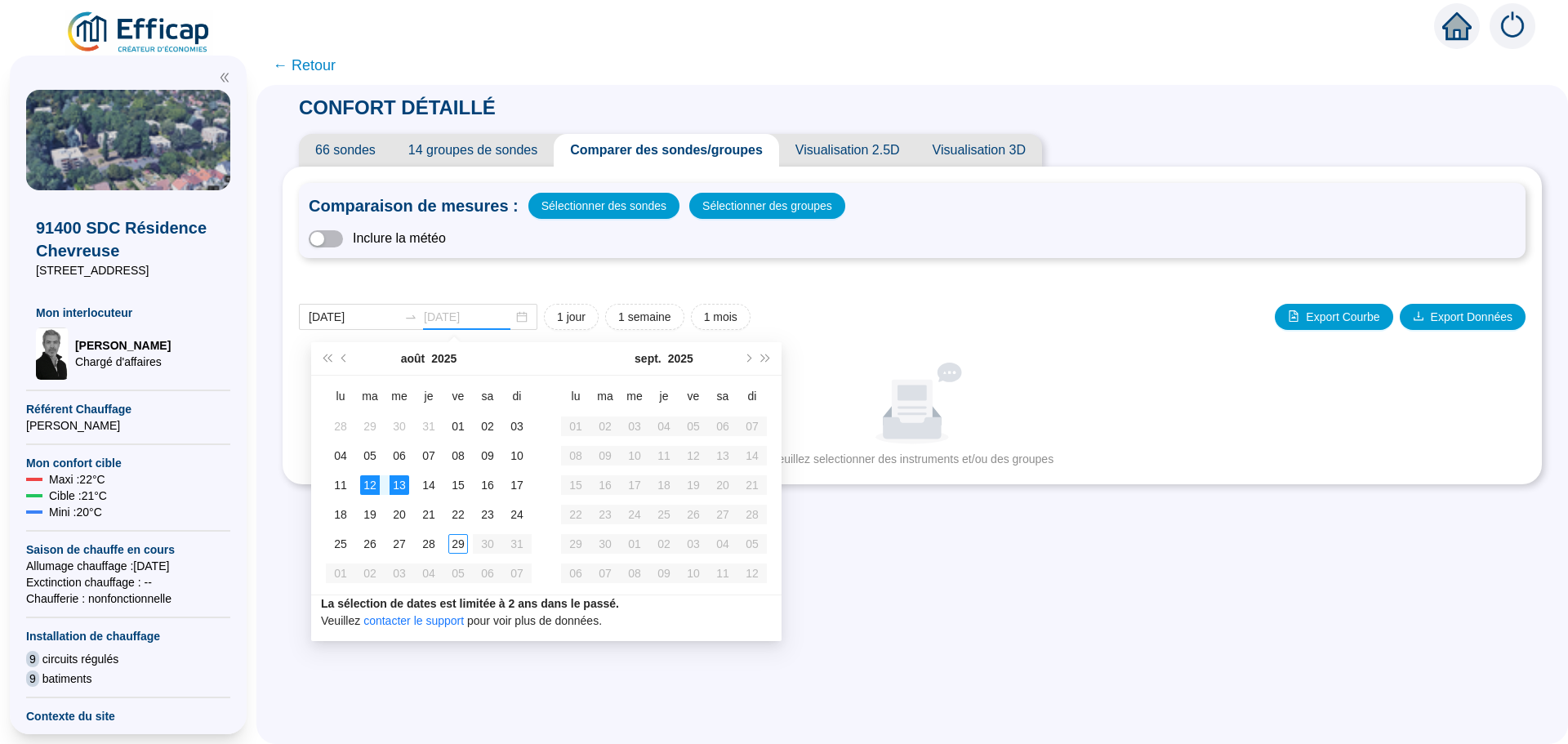
click at [396, 486] on div "13" at bounding box center [399, 485] width 19 height 19
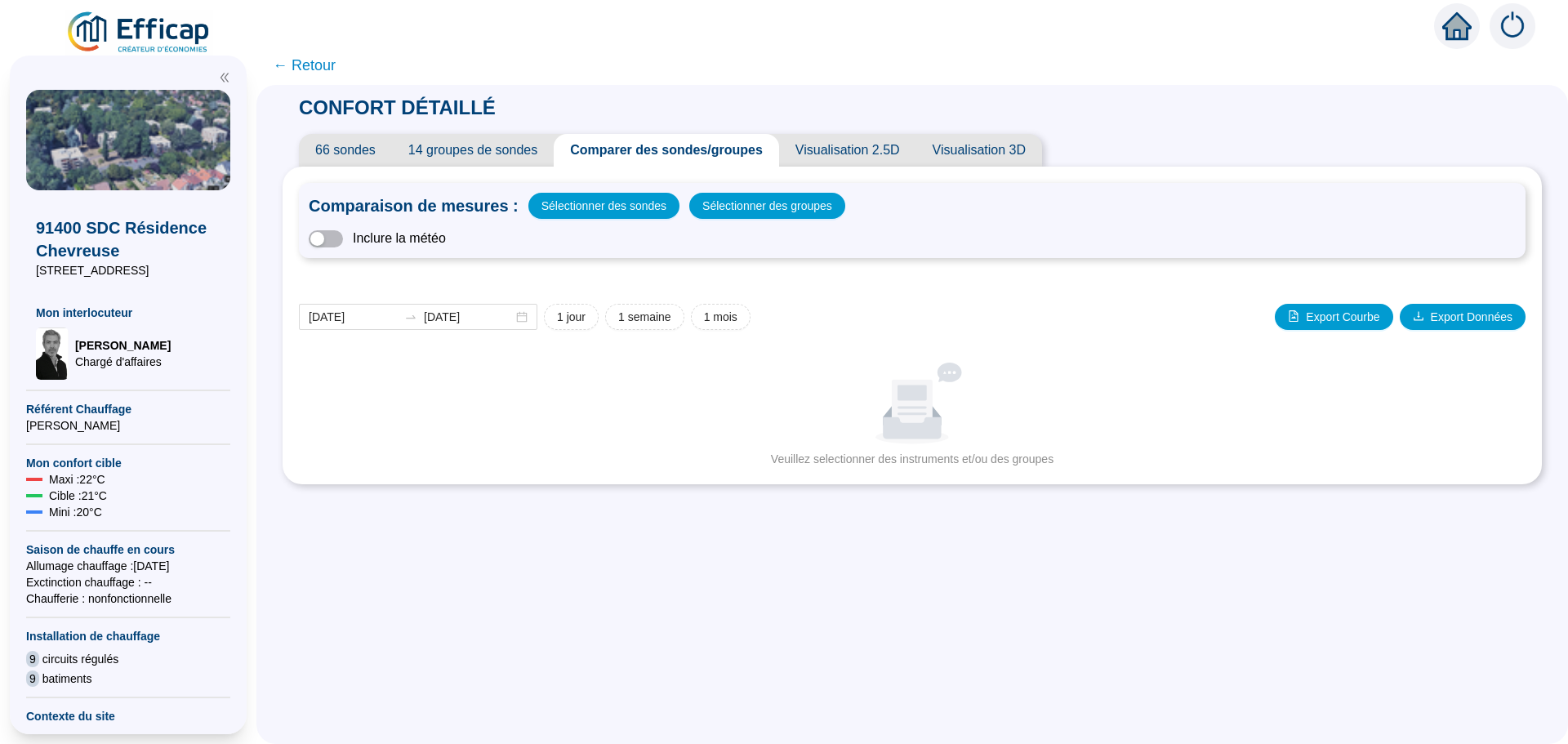
click at [354, 243] on div "Inclure la météo" at bounding box center [912, 238] width 1207 height 19
click at [343, 241] on span "button" at bounding box center [325, 238] width 34 height 17
click at [328, 236] on span "button" at bounding box center [325, 238] width 34 height 17
click at [343, 238] on span "button" at bounding box center [325, 238] width 34 height 17
click at [326, 232] on span "button" at bounding box center [325, 238] width 34 height 17
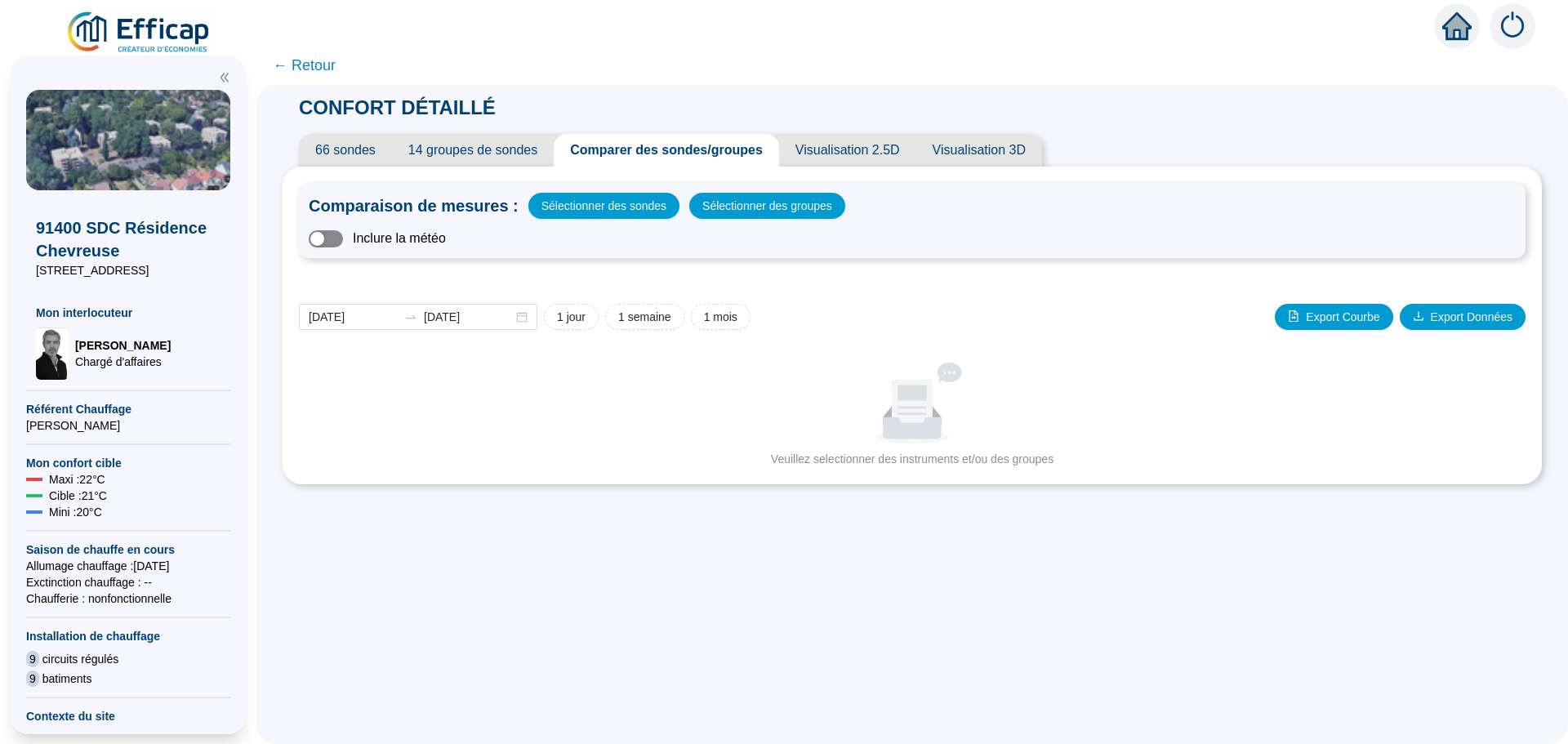
click at [343, 239] on span "button" at bounding box center [325, 238] width 34 height 17
click at [327, 240] on span "button" at bounding box center [325, 238] width 34 height 17
click at [343, 238] on span "button" at bounding box center [325, 238] width 34 height 17
click at [318, 243] on div "Comparaison de mesures : Sélectionner des sondes Sélectionner des groupes Inclu…" at bounding box center [911, 220] width 1227 height 75
click at [329, 236] on span "button" at bounding box center [325, 238] width 34 height 17
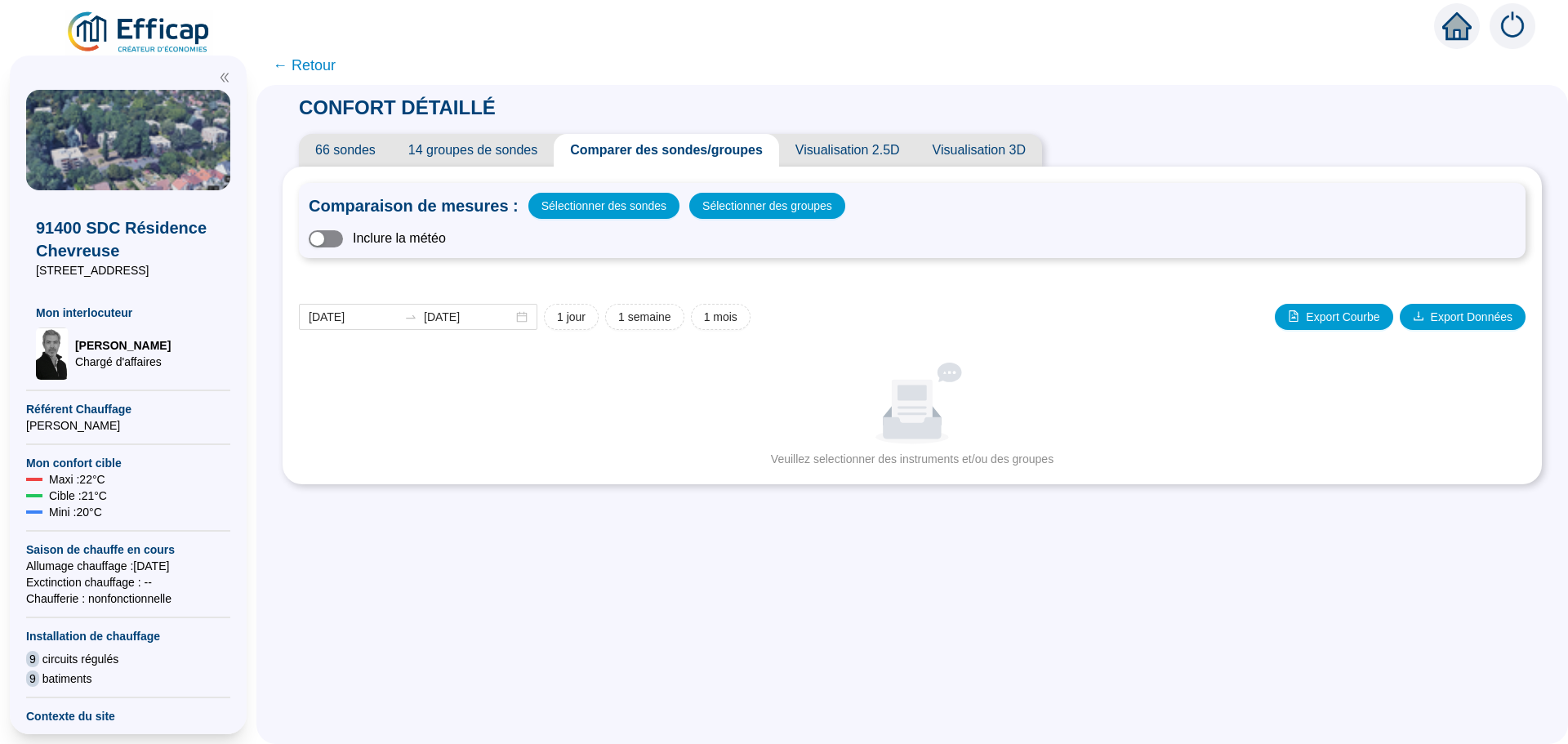
click at [339, 237] on span "button" at bounding box center [325, 238] width 34 height 17
click at [332, 237] on span "button" at bounding box center [325, 238] width 34 height 17
click at [341, 235] on span "button" at bounding box center [325, 238] width 34 height 17
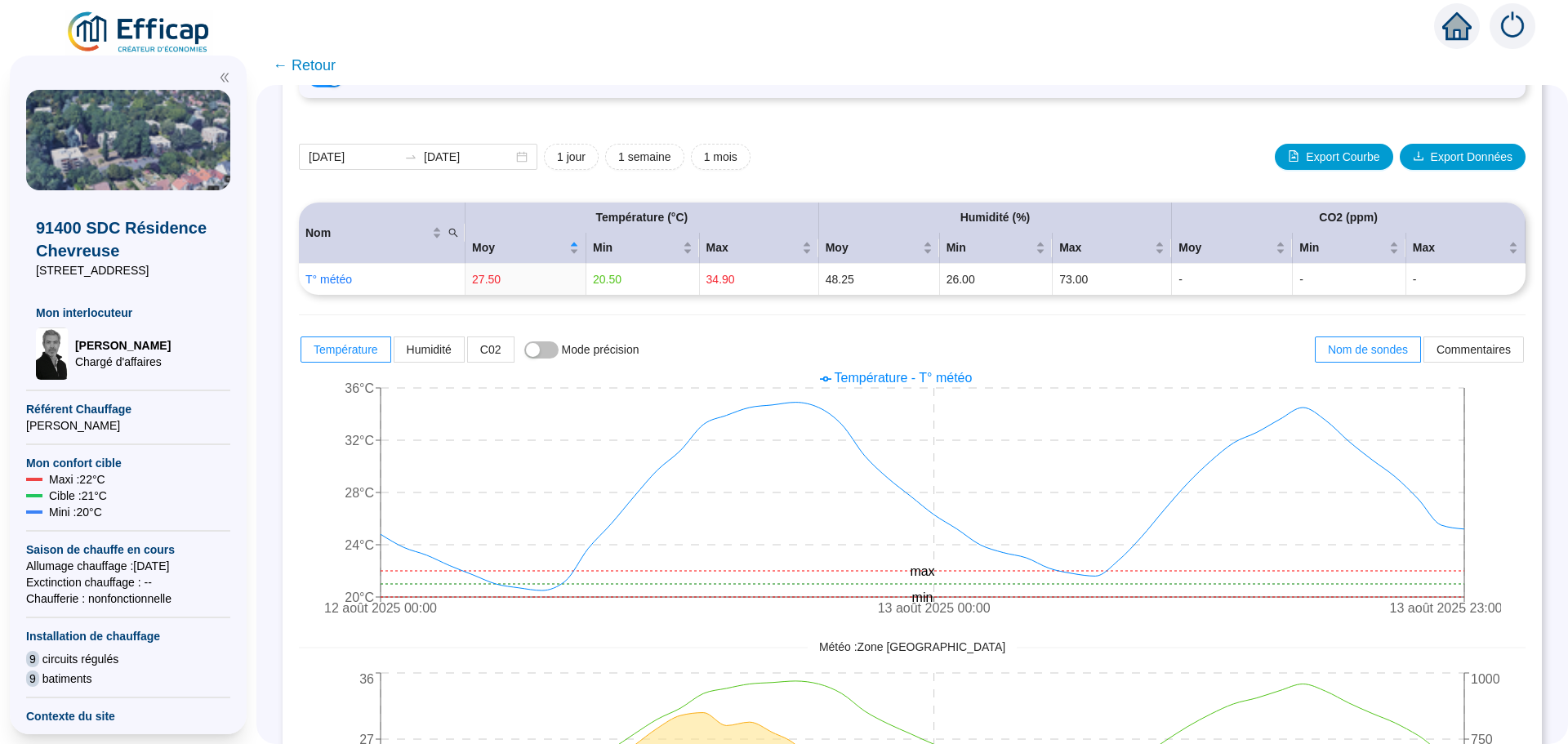
scroll to position [163, 0]
